Goal: Task Accomplishment & Management: Use online tool/utility

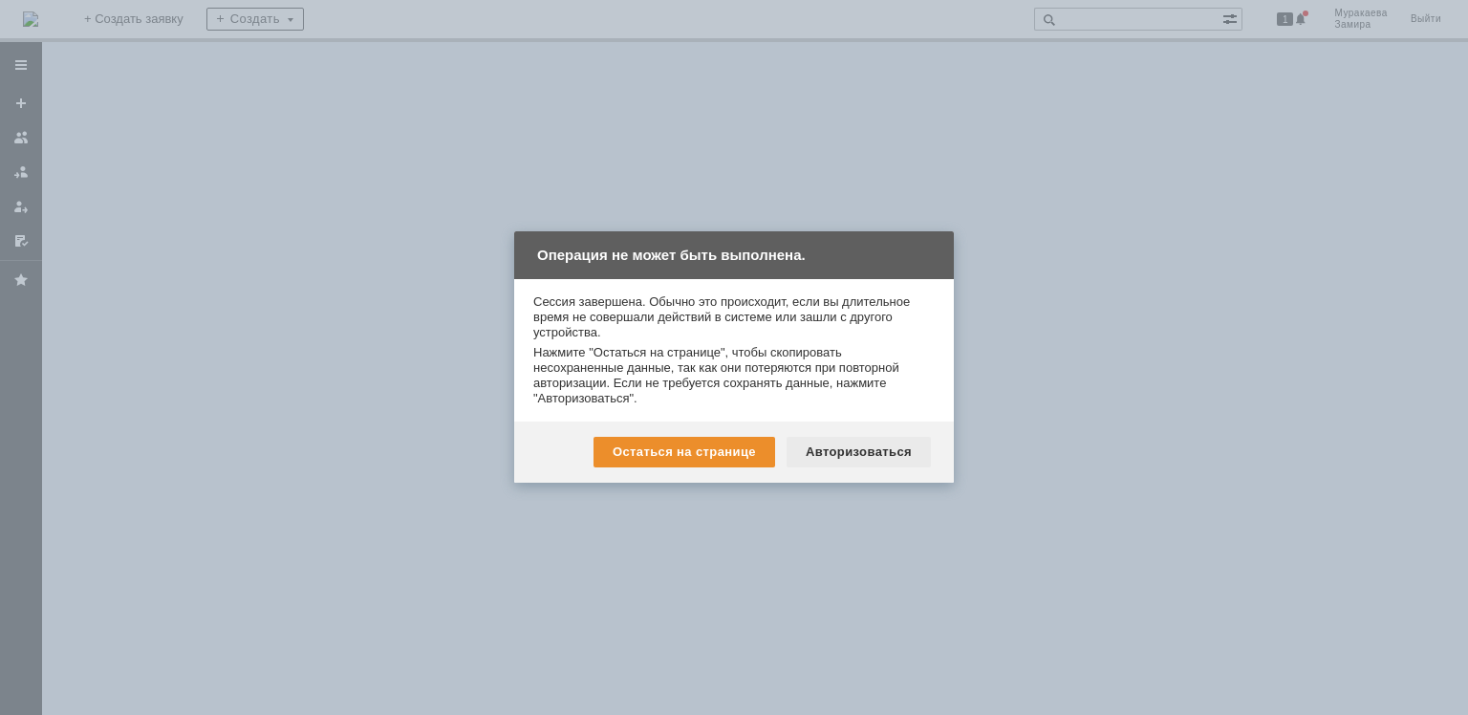
click at [838, 456] on div "Авторизоваться" at bounding box center [859, 452] width 144 height 31
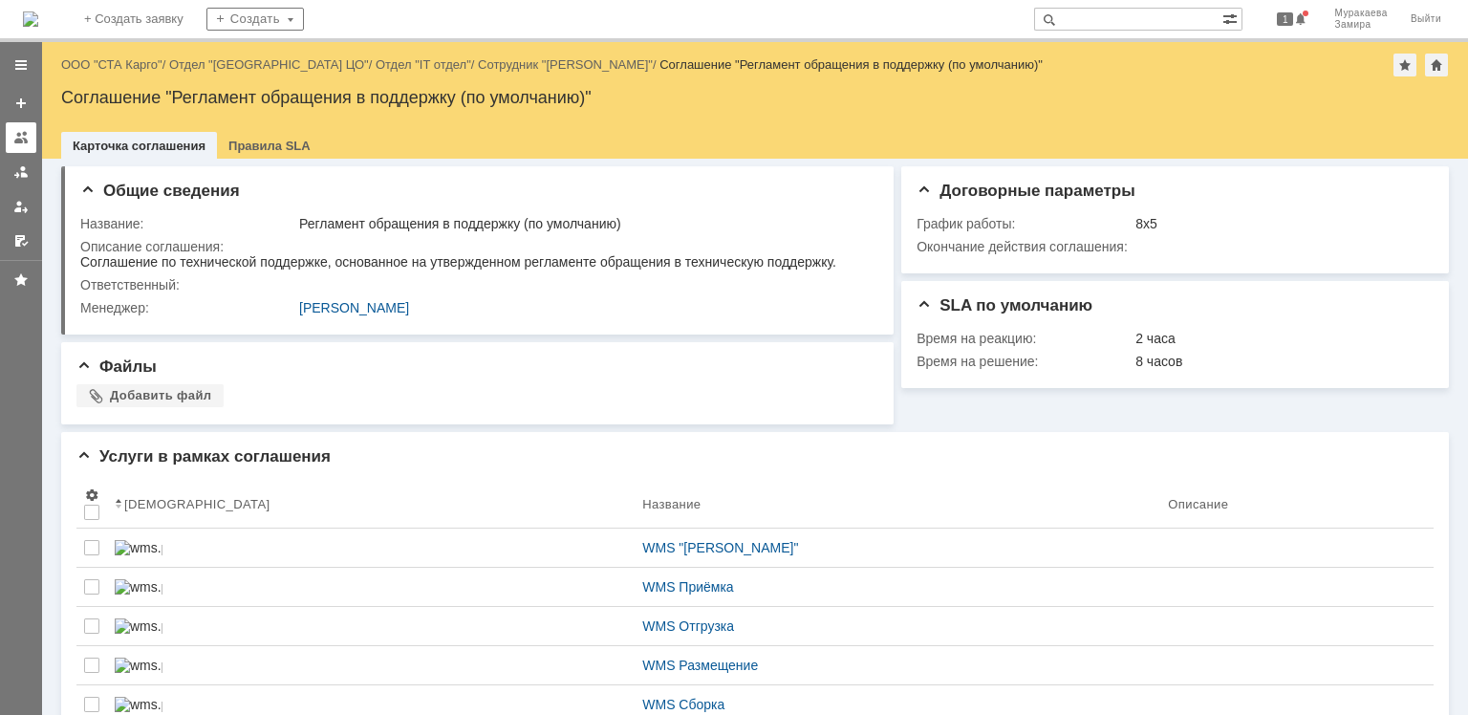
click at [22, 145] on link at bounding box center [21, 137] width 31 height 31
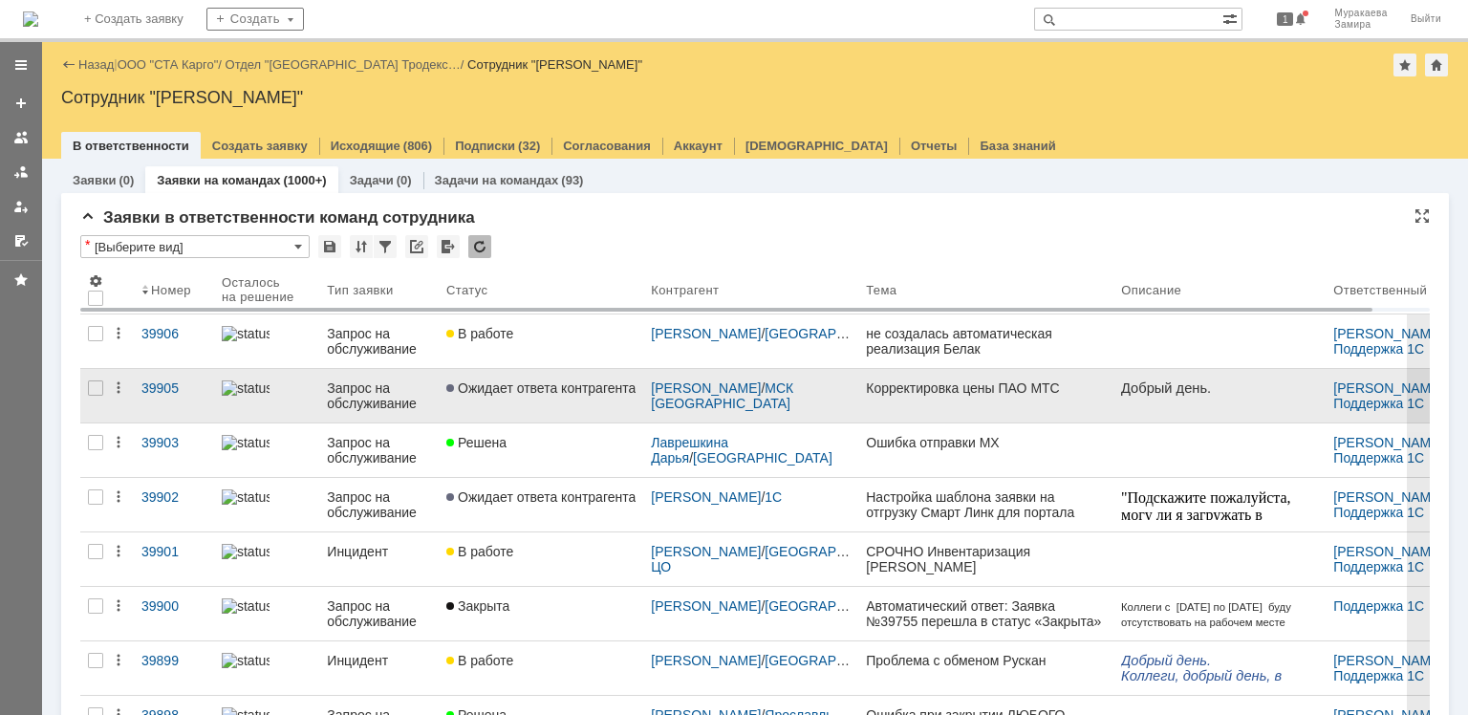
click at [365, 386] on div "Запрос на обслуживание" at bounding box center [379, 395] width 104 height 31
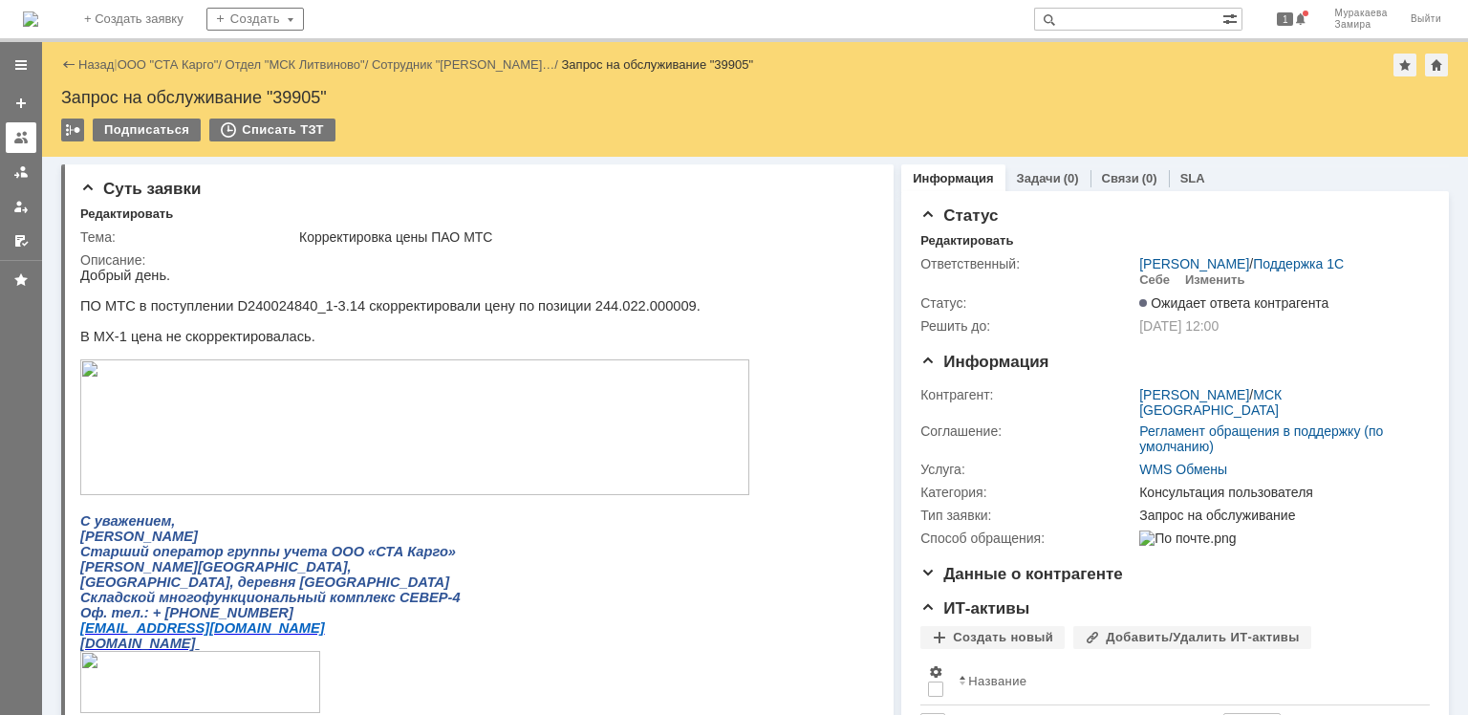
click at [22, 141] on div at bounding box center [20, 137] width 15 height 15
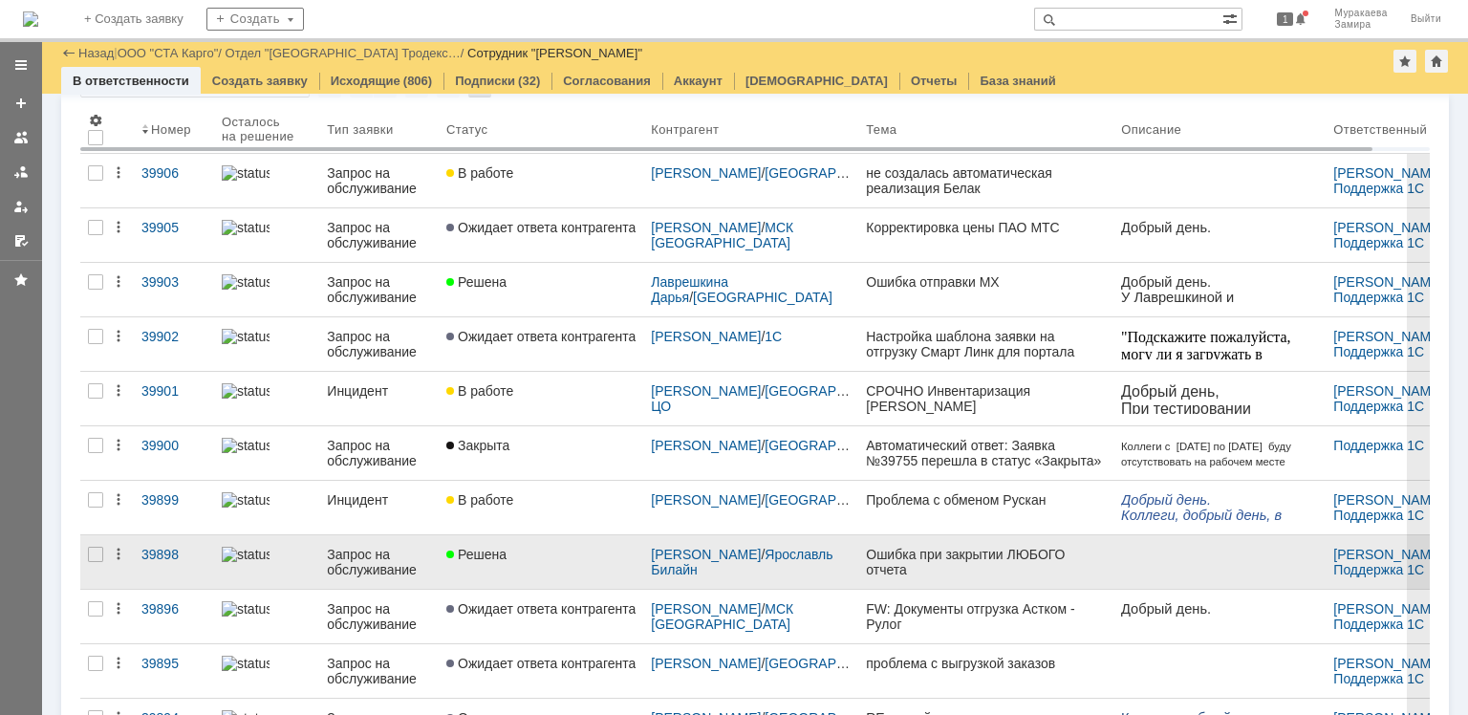
click at [354, 559] on div "Запрос на обслуживание" at bounding box center [379, 562] width 104 height 31
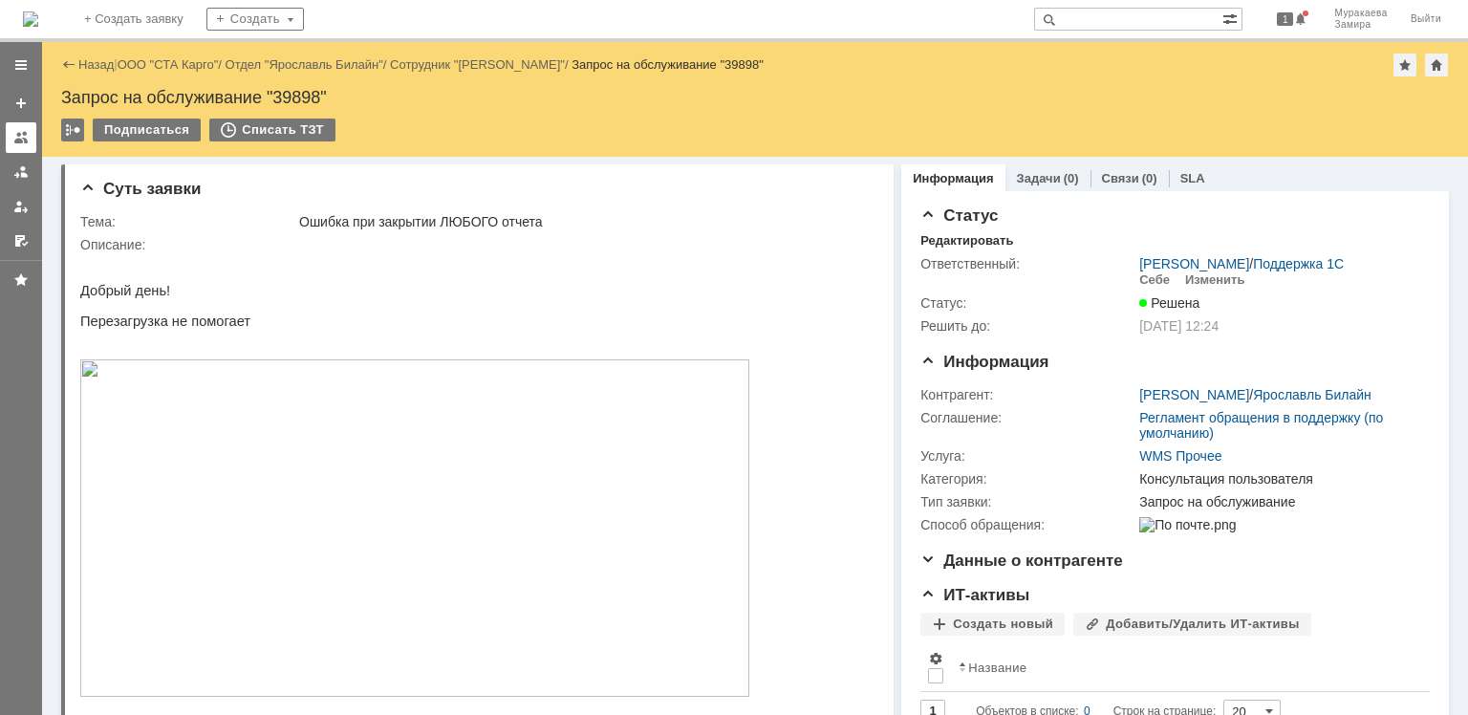
click at [20, 131] on div at bounding box center [20, 137] width 15 height 15
